Goal: Entertainment & Leisure: Consume media (video, audio)

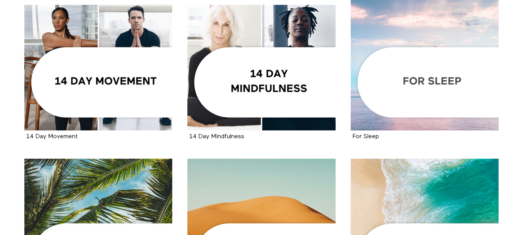
scroll to position [194, 0]
click at [399, 87] on div at bounding box center [425, 57] width 148 height 148
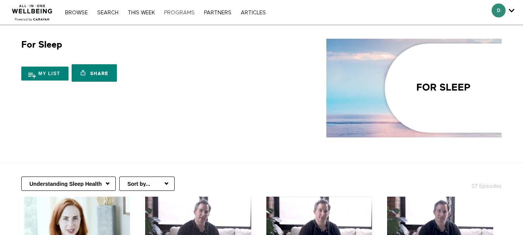
click at [181, 10] on link "PROGRAMS" at bounding box center [179, 12] width 38 height 5
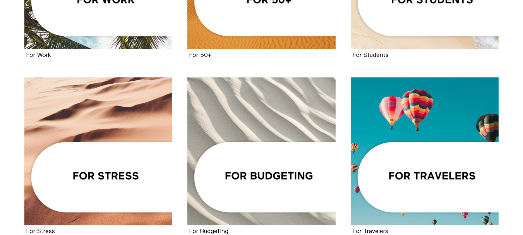
scroll to position [465, 0]
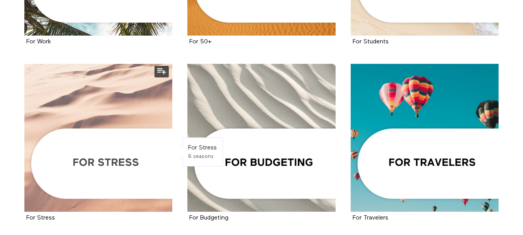
click at [108, 155] on div at bounding box center [98, 138] width 148 height 148
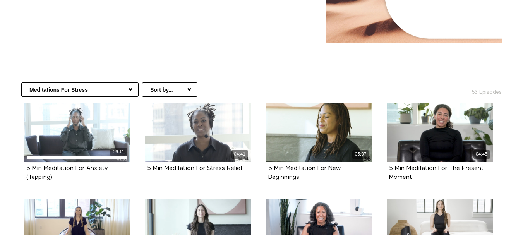
scroll to position [116, 0]
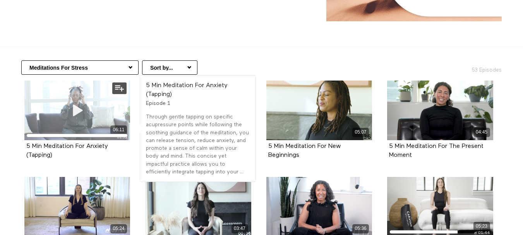
click at [90, 120] on div "06:11" at bounding box center [77, 111] width 106 height 60
